Goal: Task Accomplishment & Management: Manage account settings

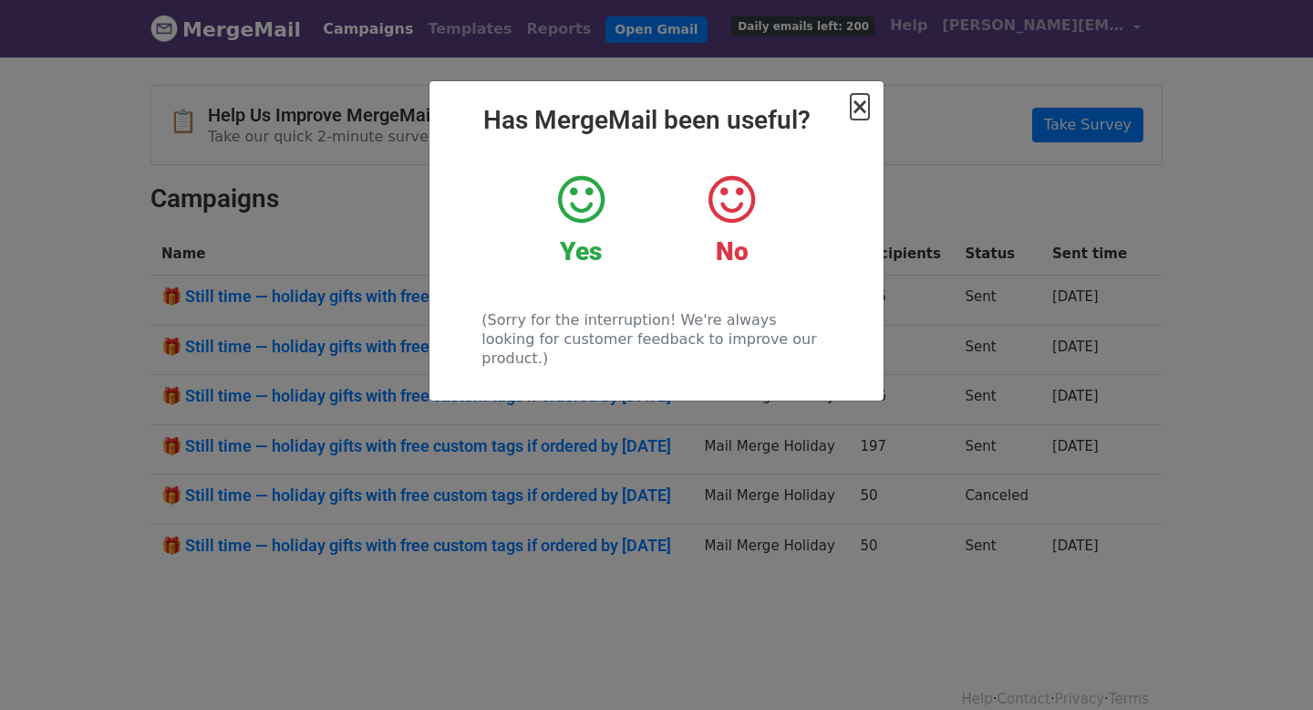
click at [862, 107] on span "×" at bounding box center [860, 107] width 18 height 26
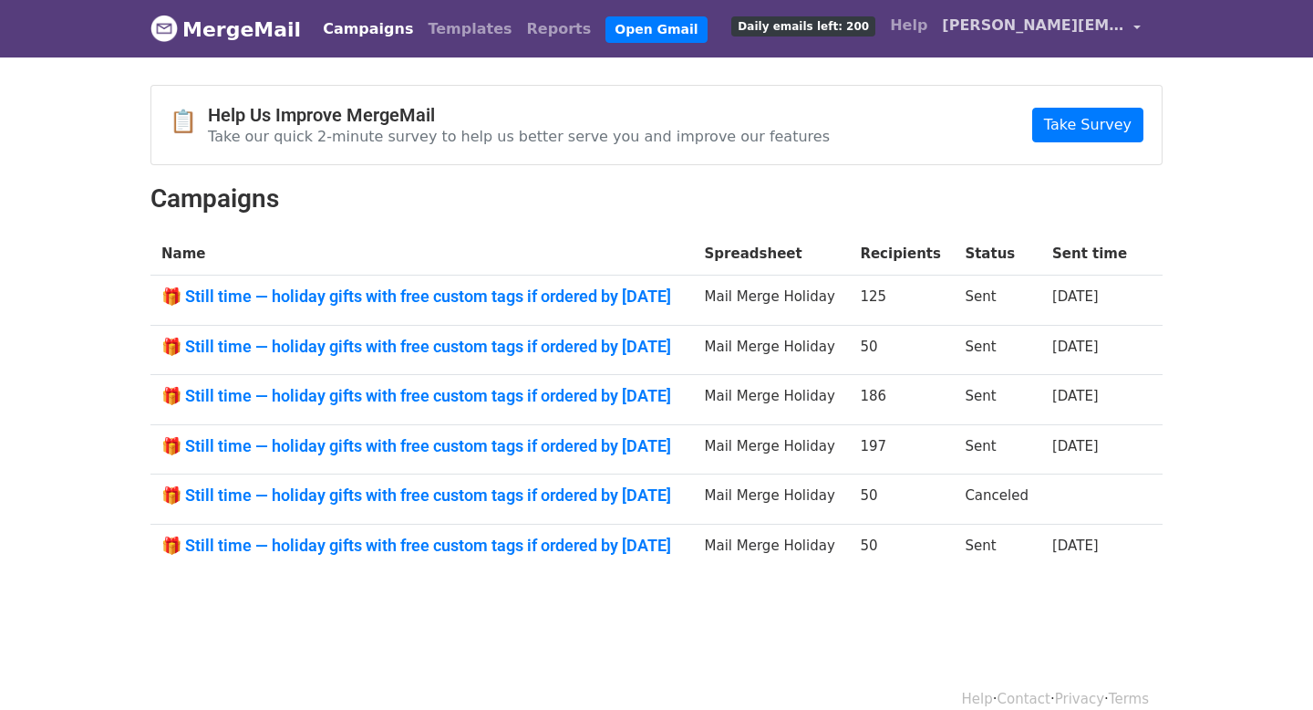
click at [1120, 17] on span "[PERSON_NAME][EMAIL_ADDRESS][DOMAIN_NAME]" at bounding box center [1033, 26] width 182 height 22
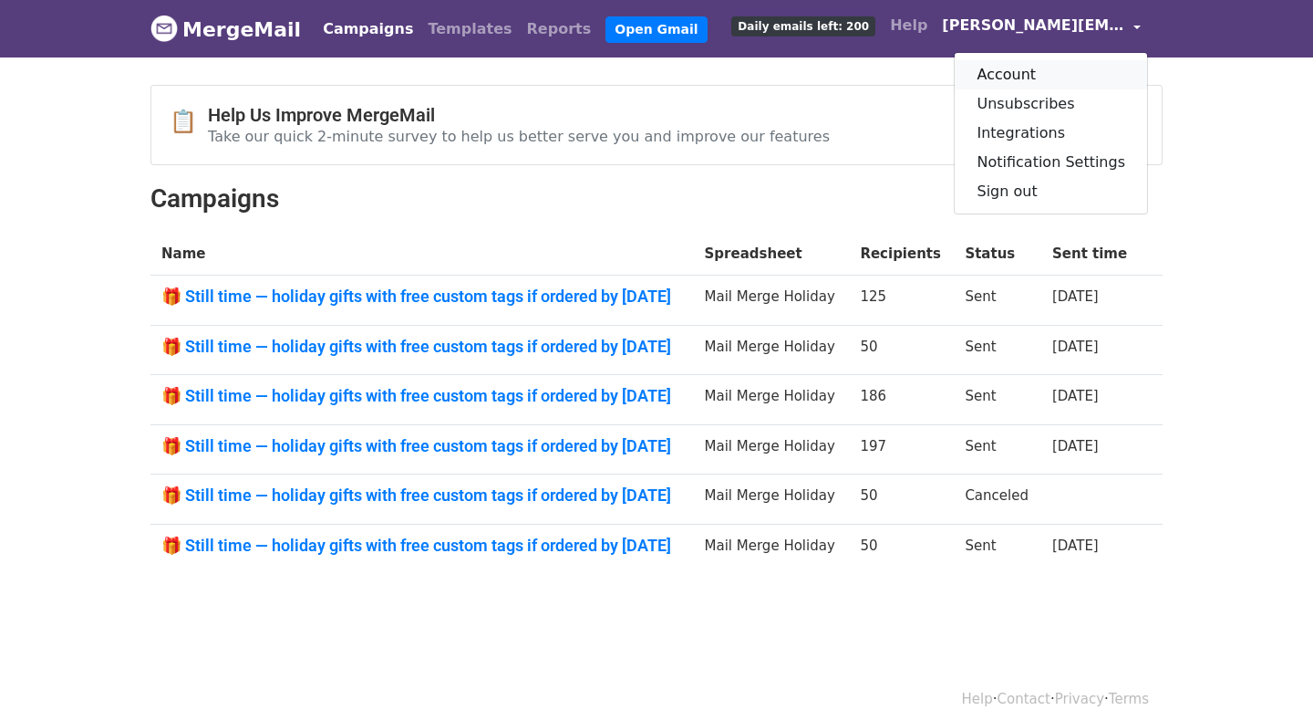
click at [1014, 71] on link "Account" at bounding box center [1051, 74] width 192 height 29
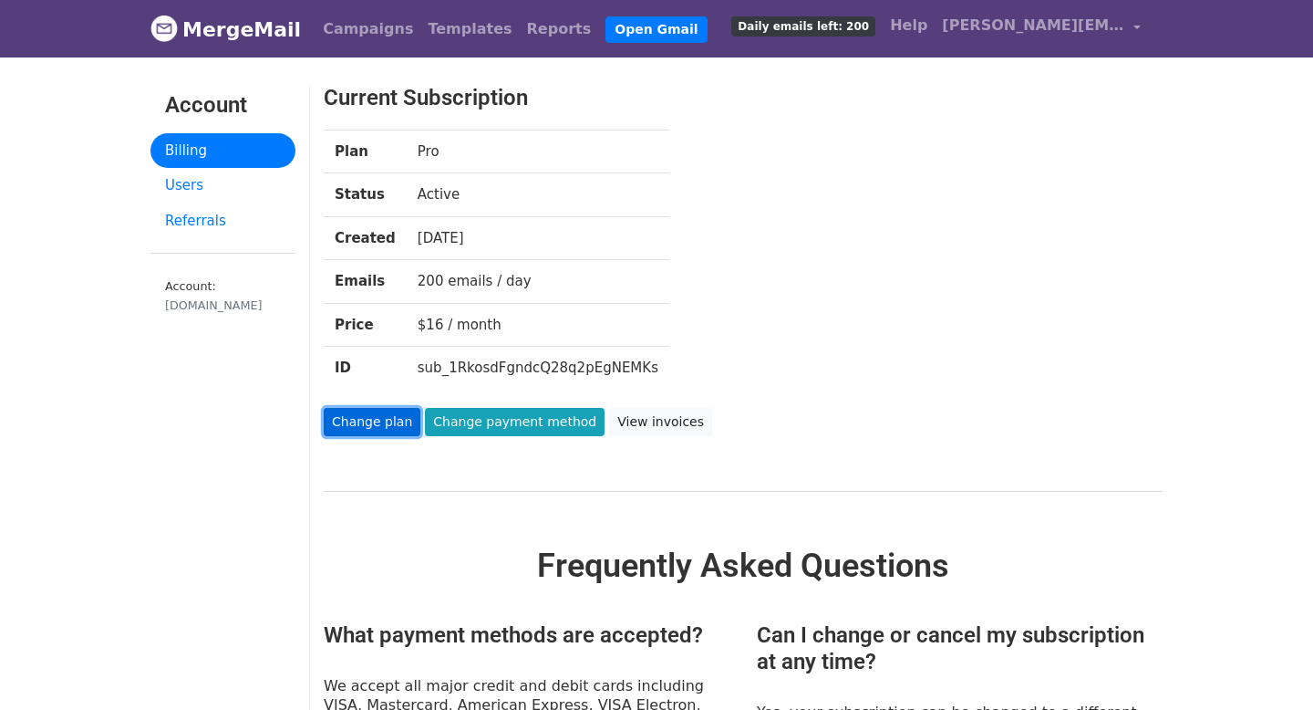
click at [371, 420] on link "Change plan" at bounding box center [372, 422] width 97 height 28
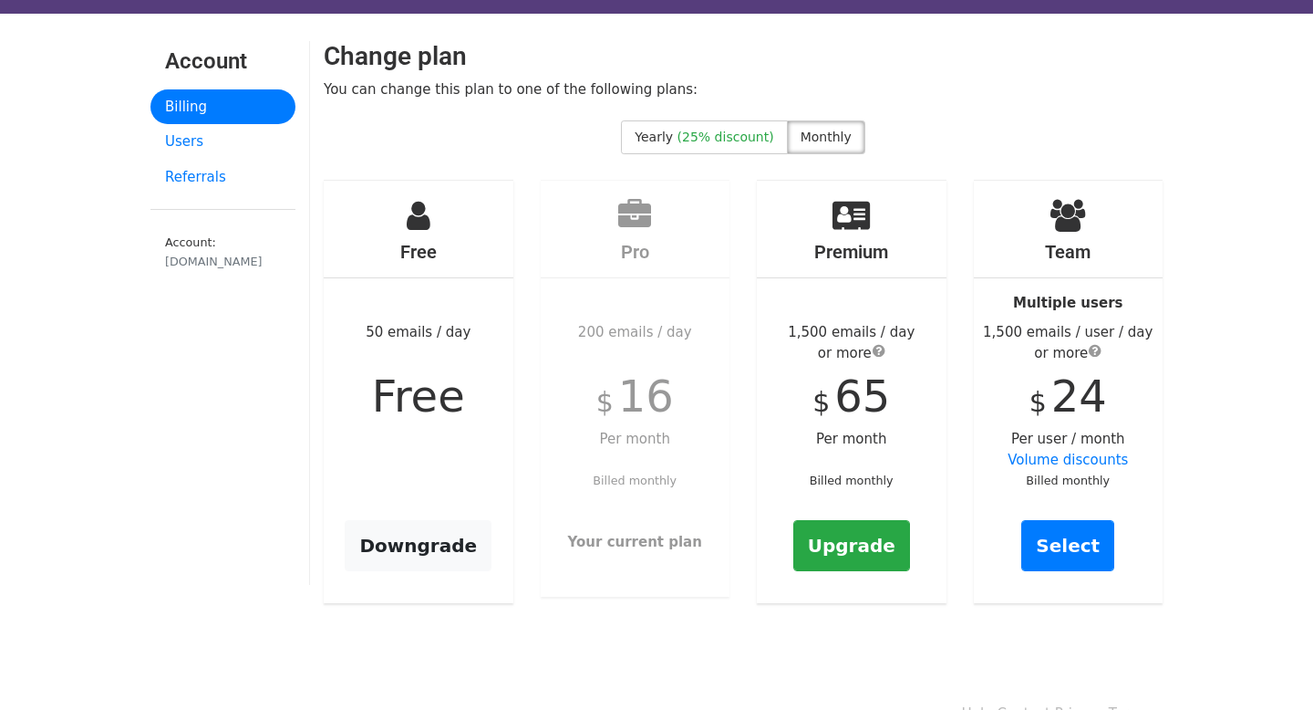
scroll to position [84, 0]
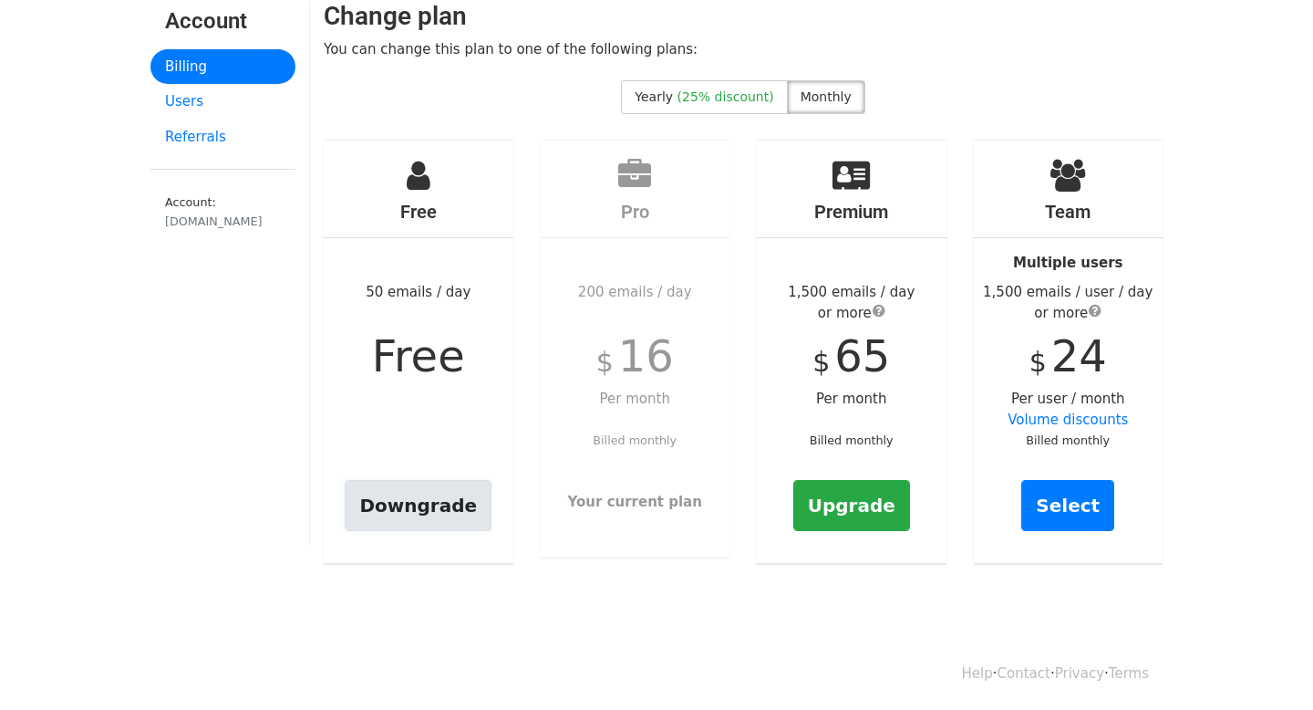
click at [409, 502] on link "Downgrade" at bounding box center [418, 505] width 147 height 51
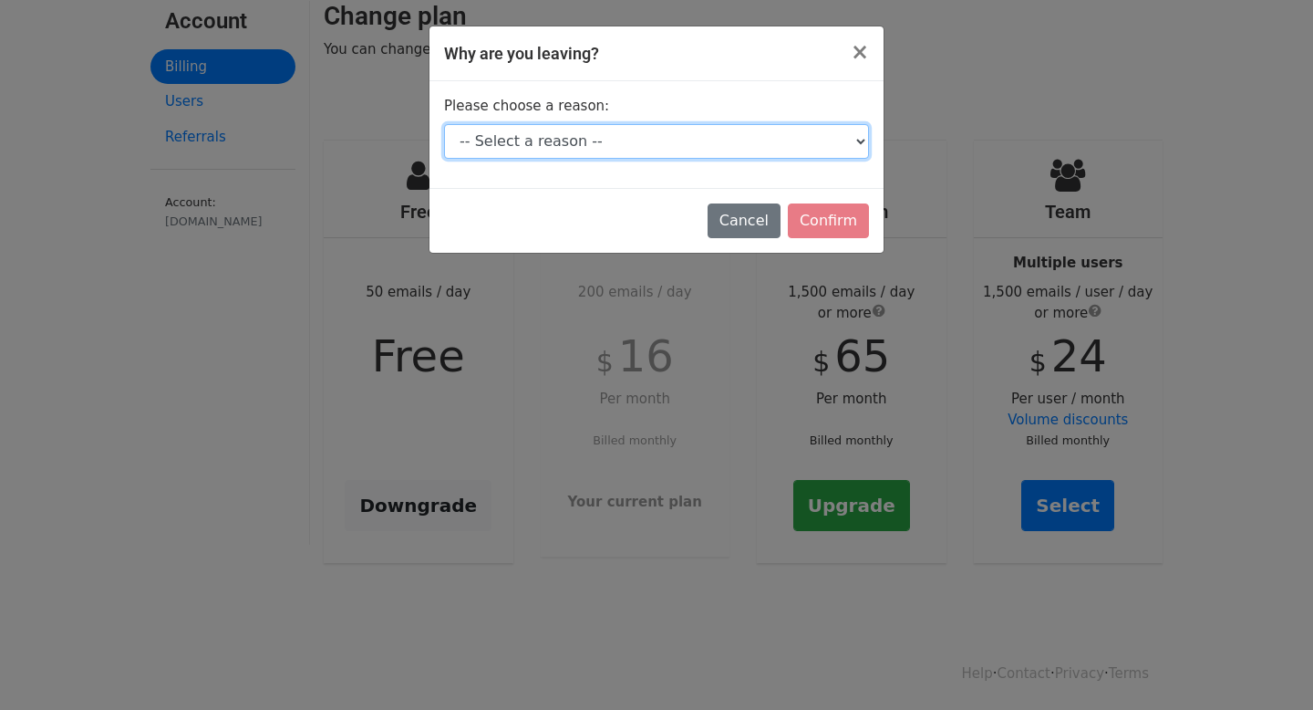
click at [578, 138] on select "-- Select a reason -- I don't send enough emails It's too expensive I had a tec…" at bounding box center [656, 141] width 425 height 35
select select "I don't send enough emails"
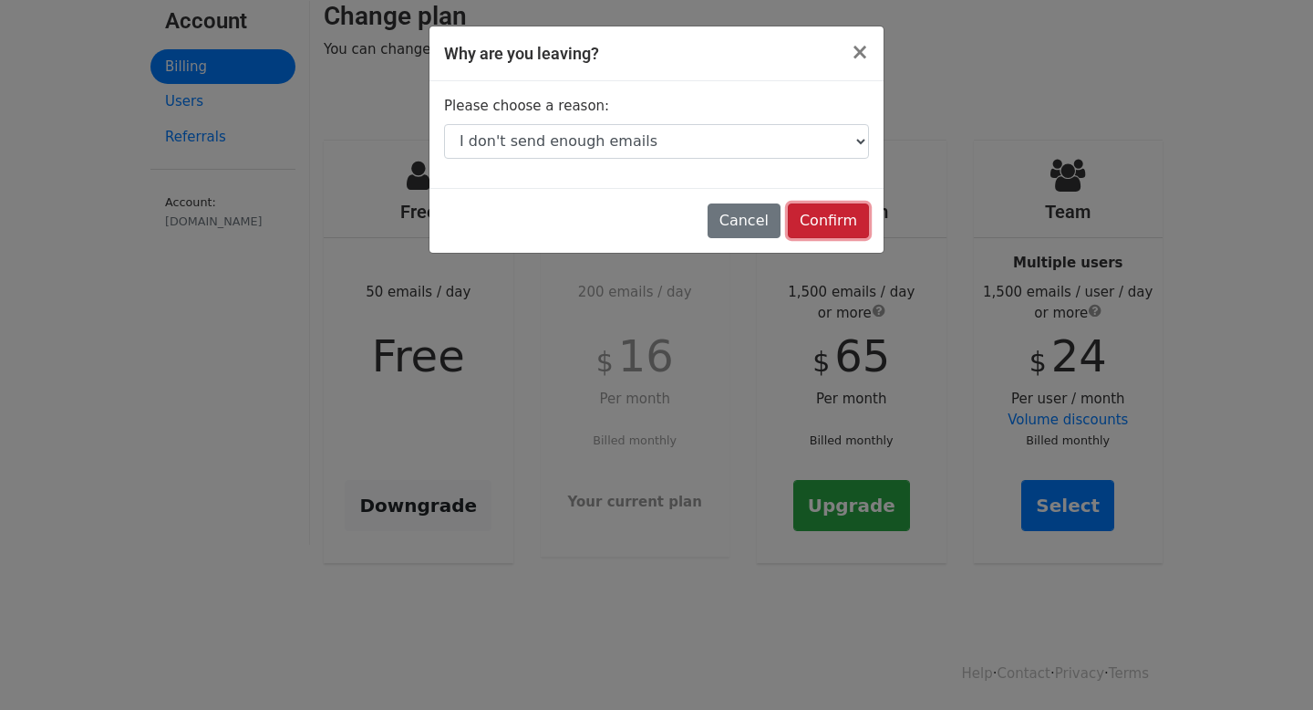
click at [829, 213] on input "Confirm" at bounding box center [828, 220] width 81 height 35
